Goal: Check status

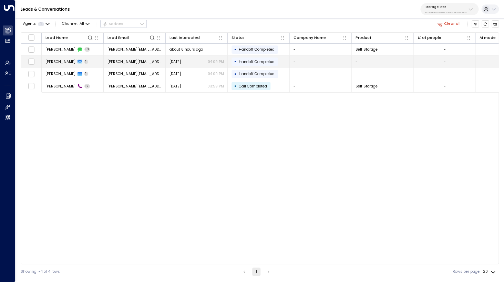
click at [68, 59] on td "[PERSON_NAME] 1" at bounding box center [73, 62] width 62 height 12
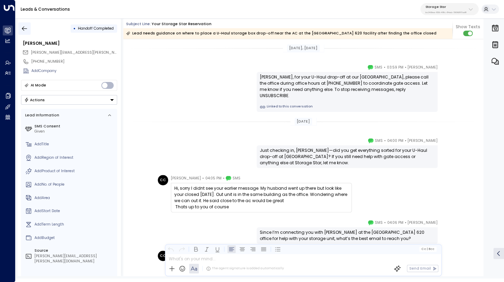
click at [24, 28] on icon "button" at bounding box center [24, 28] width 7 height 7
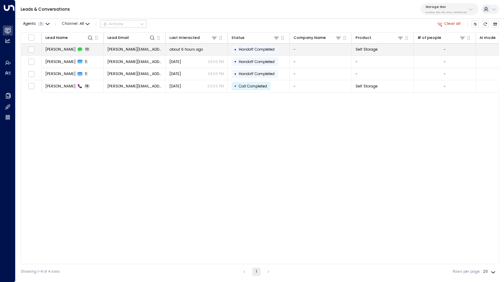
click at [60, 51] on span "[PERSON_NAME]" at bounding box center [60, 49] width 30 height 5
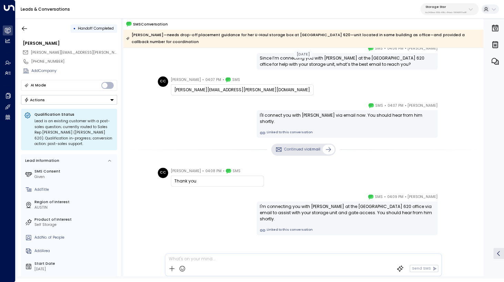
scroll to position [187, 0]
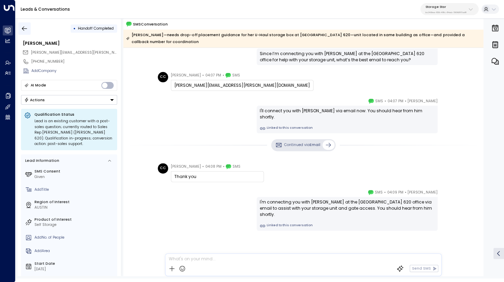
click at [23, 30] on icon "button" at bounding box center [24, 28] width 7 height 7
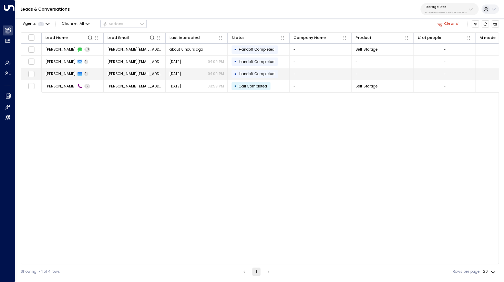
click at [65, 77] on td "[PERSON_NAME] 1" at bounding box center [73, 74] width 62 height 12
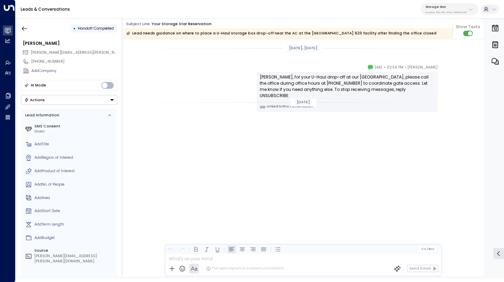
scroll to position [567, 0]
